Goal: Check status: Check status

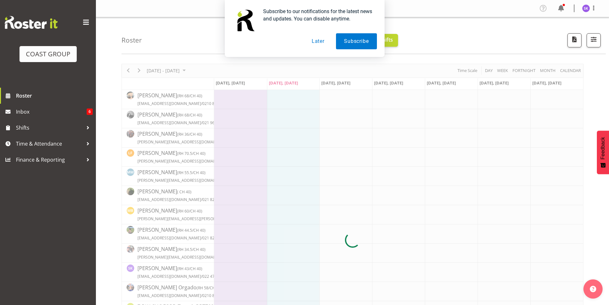
click at [318, 41] on button "Later" at bounding box center [318, 41] width 29 height 16
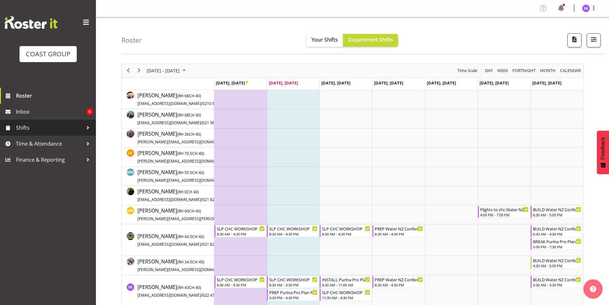
click at [63, 127] on span "Shifts" at bounding box center [49, 128] width 67 height 10
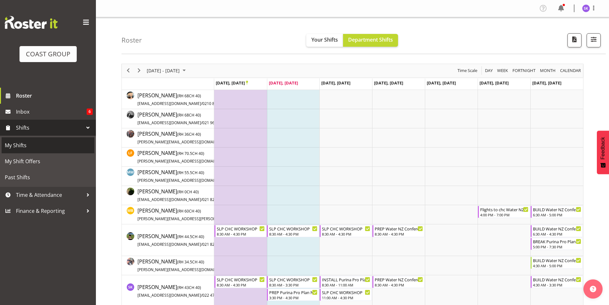
click at [56, 143] on span "My Shifts" at bounding box center [48, 145] width 86 height 10
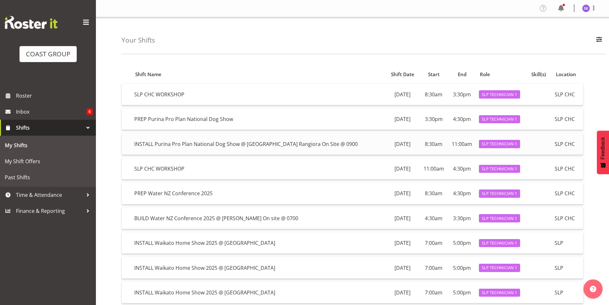
click at [156, 144] on td "INSTALL Purina Pro Plan National Dog Show @ [GEOGRAPHIC_DATA] Rangiora On Site …" at bounding box center [259, 143] width 254 height 21
drag, startPoint x: 134, startPoint y: 143, endPoint x: 195, endPoint y: 146, distance: 60.8
click at [237, 151] on td "INSTALL Purina Pro Plan National Dog Show @ [GEOGRAPHIC_DATA] Rangiora On Site …" at bounding box center [259, 143] width 254 height 21
click at [161, 137] on td "INSTALL Purina Pro Plan National Dog Show @ [GEOGRAPHIC_DATA] Rangiora On Site …" at bounding box center [259, 143] width 254 height 21
drag, startPoint x: 153, startPoint y: 145, endPoint x: 237, endPoint y: 144, distance: 84.4
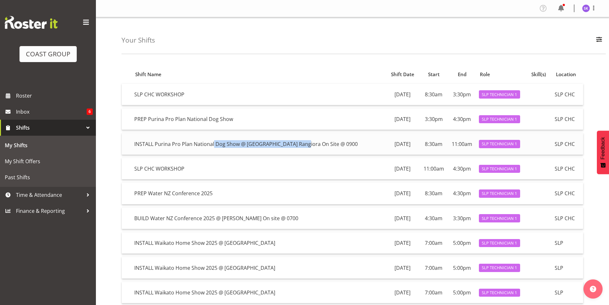
click at [237, 144] on td "INSTALL Purina Pro Plan National Dog Show @ [GEOGRAPHIC_DATA] Rangiora On Site …" at bounding box center [259, 143] width 254 height 21
click at [159, 142] on td "INSTALL Purina Pro Plan National Dog Show @ [GEOGRAPHIC_DATA] Rangiora On Site …" at bounding box center [259, 143] width 254 height 21
drag, startPoint x: 155, startPoint y: 144, endPoint x: 239, endPoint y: 145, distance: 83.8
click at [239, 145] on td "INSTALL Purina Pro Plan National Dog Show @ [GEOGRAPHIC_DATA] Rangiora On Site …" at bounding box center [259, 143] width 254 height 21
copy td "Purina Pro Plan National Dog Show"
